Goal: Task Accomplishment & Management: Use online tool/utility

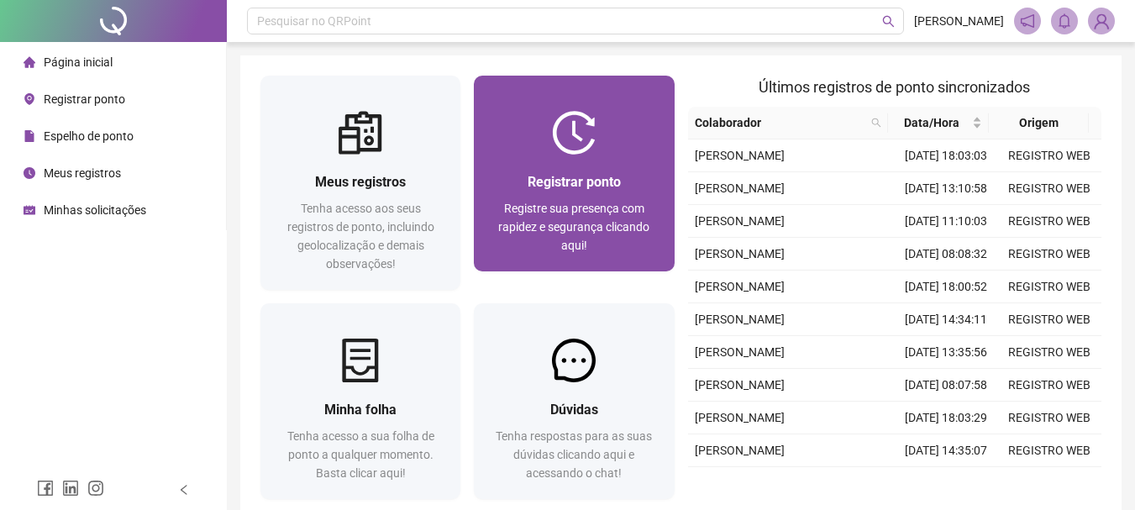
click at [618, 215] on span "Registre sua presença com rapidez e segurança clicando aqui!" at bounding box center [573, 227] width 151 height 50
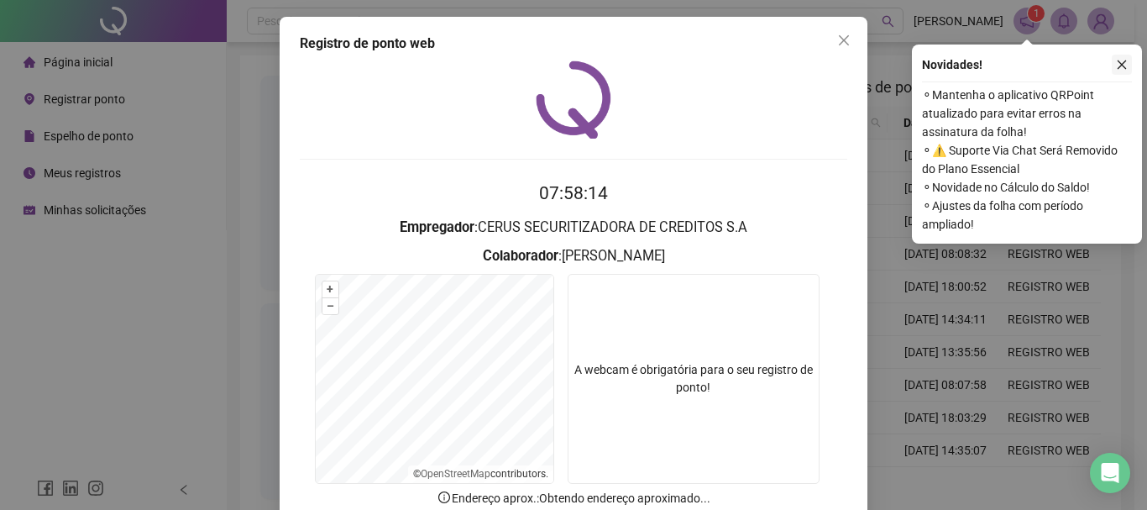
click at [1123, 67] on icon "close" at bounding box center [1122, 65] width 12 height 12
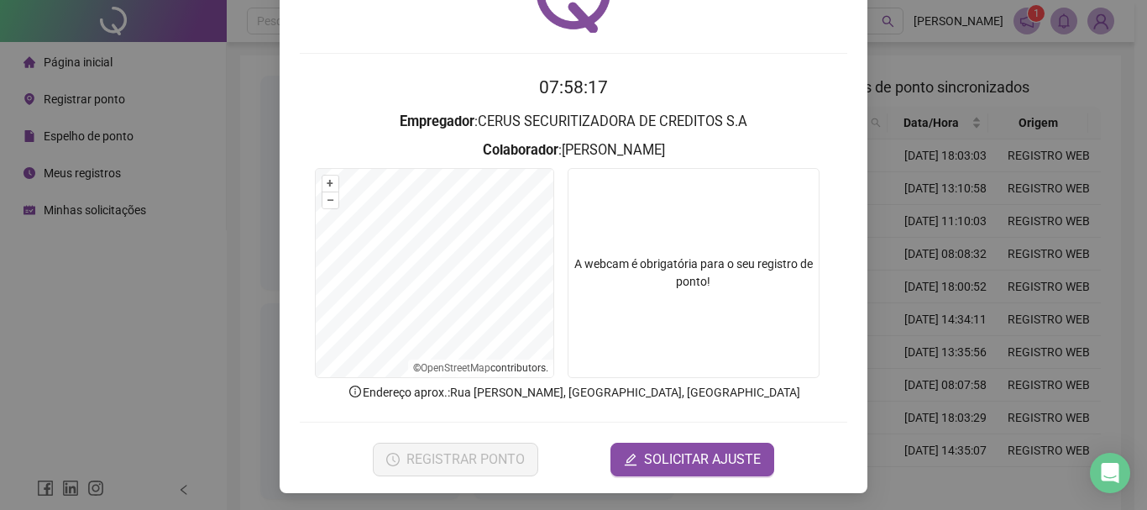
scroll to position [109, 0]
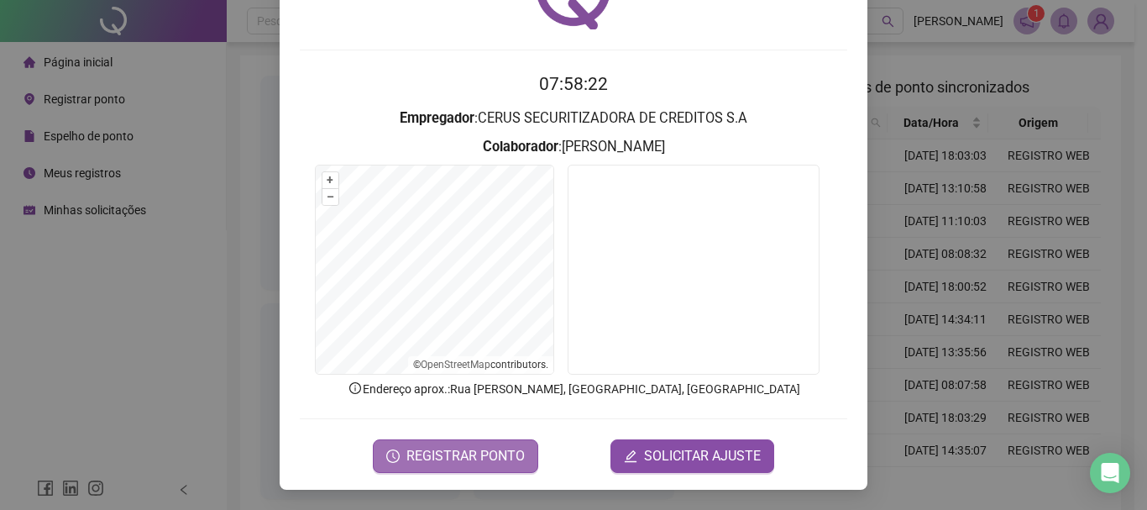
click at [480, 453] on span "REGISTRAR PONTO" at bounding box center [465, 456] width 118 height 20
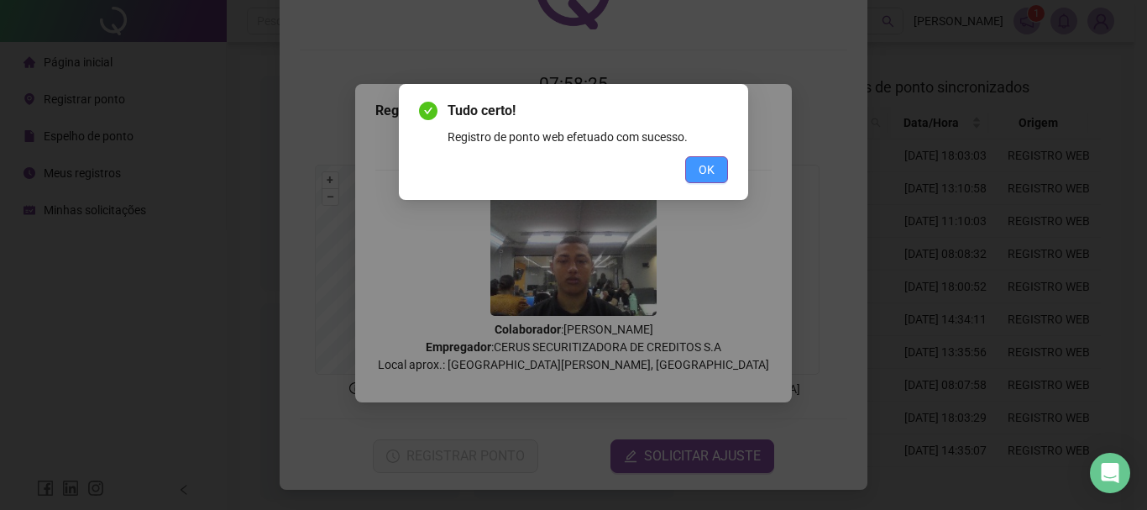
click at [711, 178] on span "OK" at bounding box center [707, 169] width 16 height 18
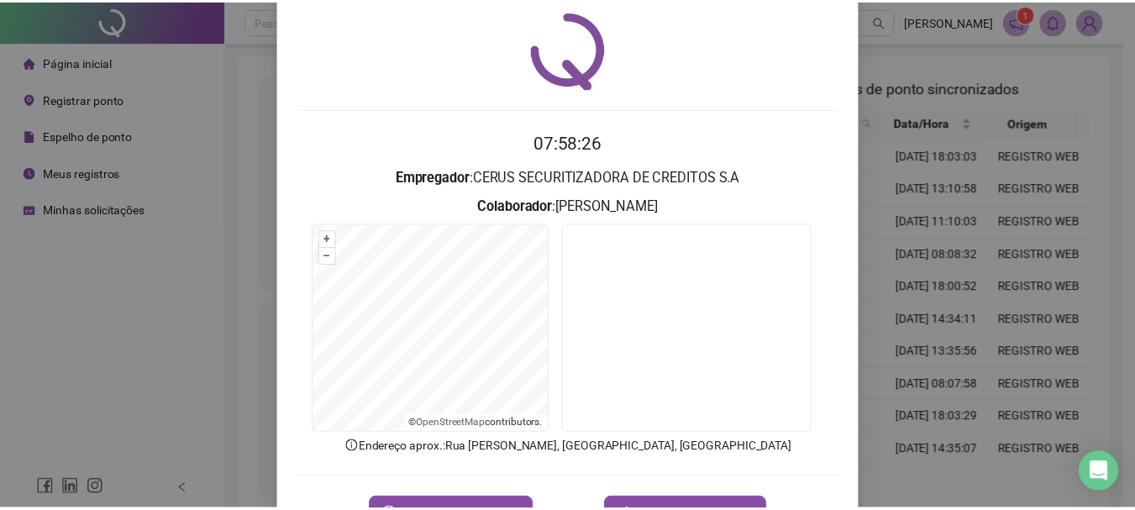
scroll to position [0, 0]
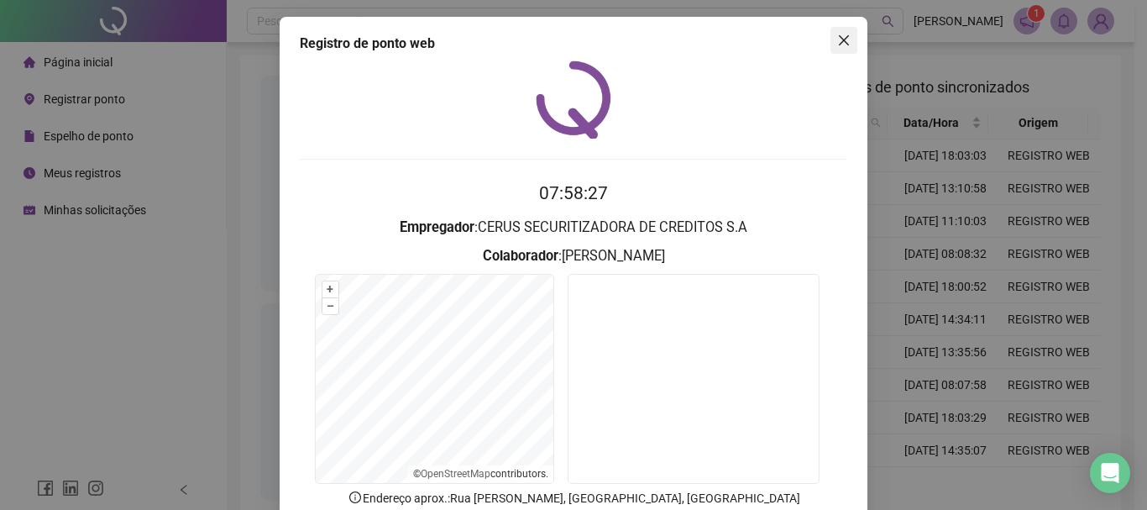
click at [837, 43] on icon "close" at bounding box center [843, 40] width 13 height 13
